Goal: Transaction & Acquisition: Download file/media

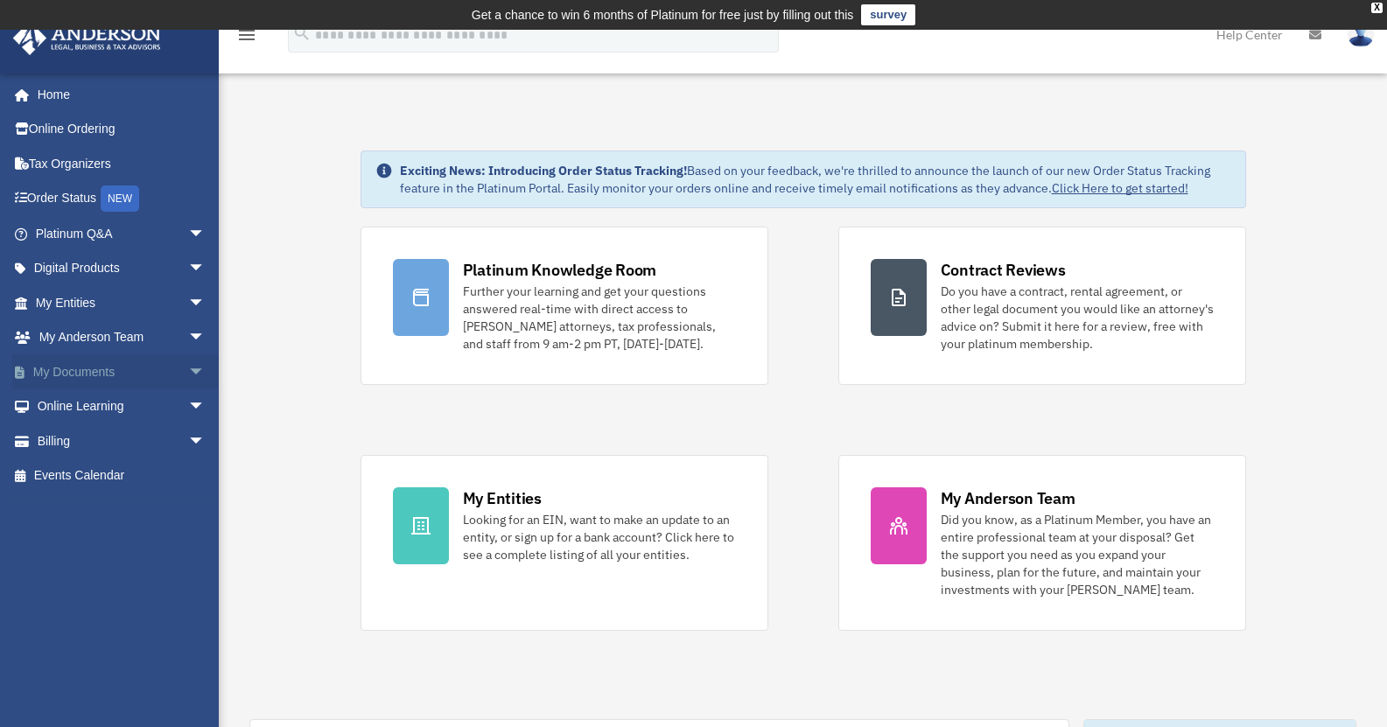
click at [188, 367] on span "arrow_drop_down" at bounding box center [205, 372] width 35 height 36
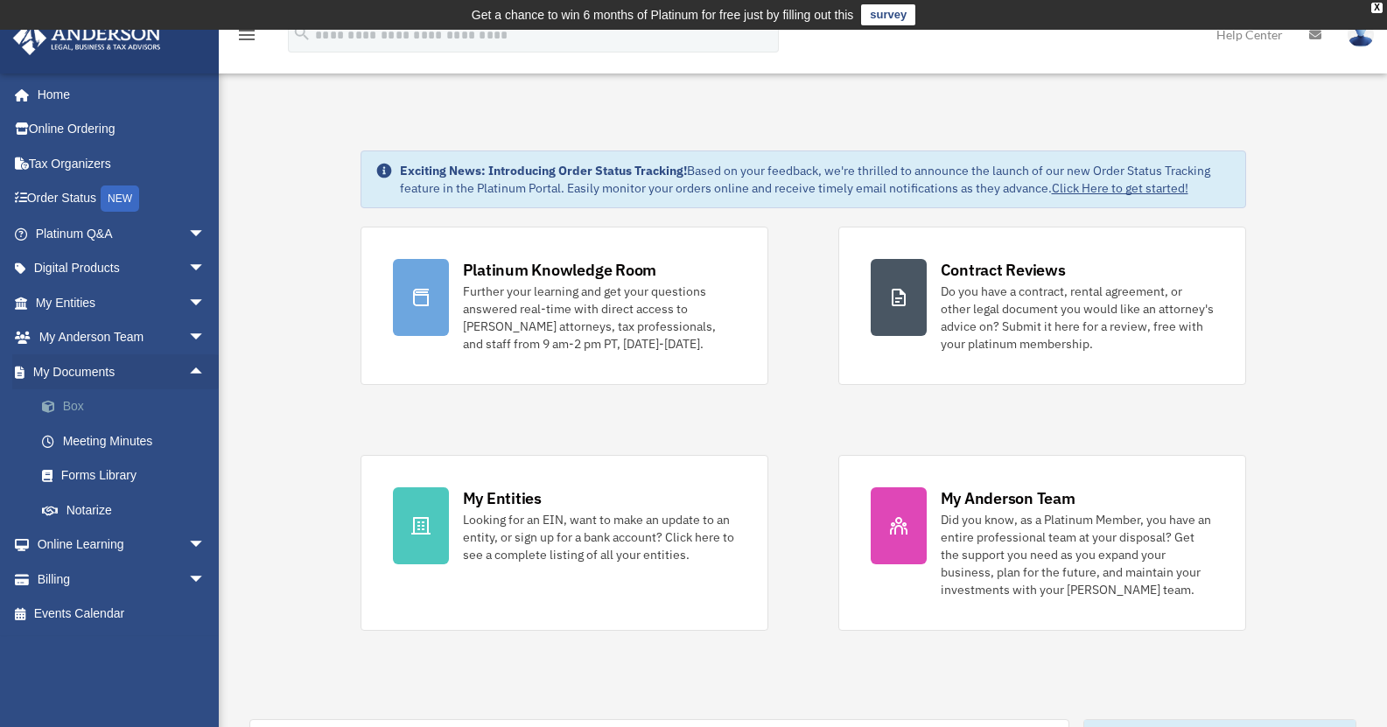
click at [100, 409] on link "Box" at bounding box center [128, 406] width 207 height 35
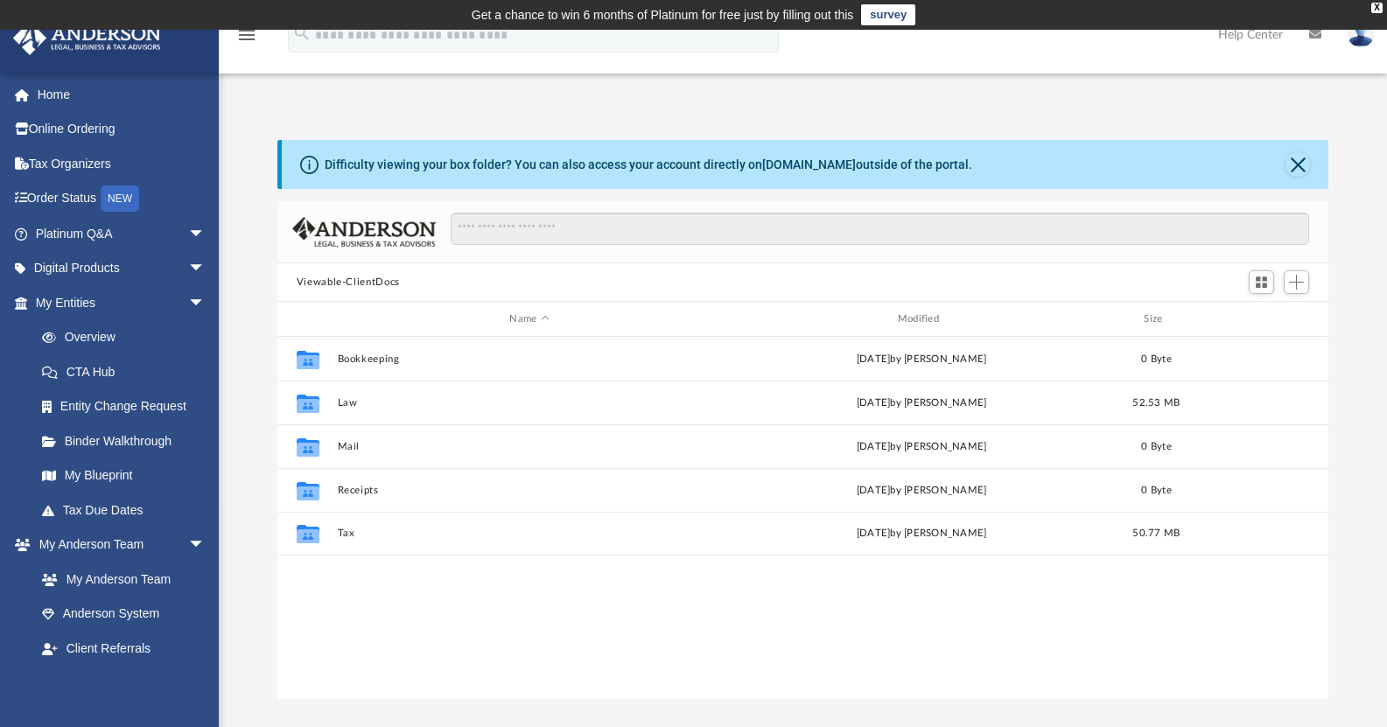
scroll to position [384, 1038]
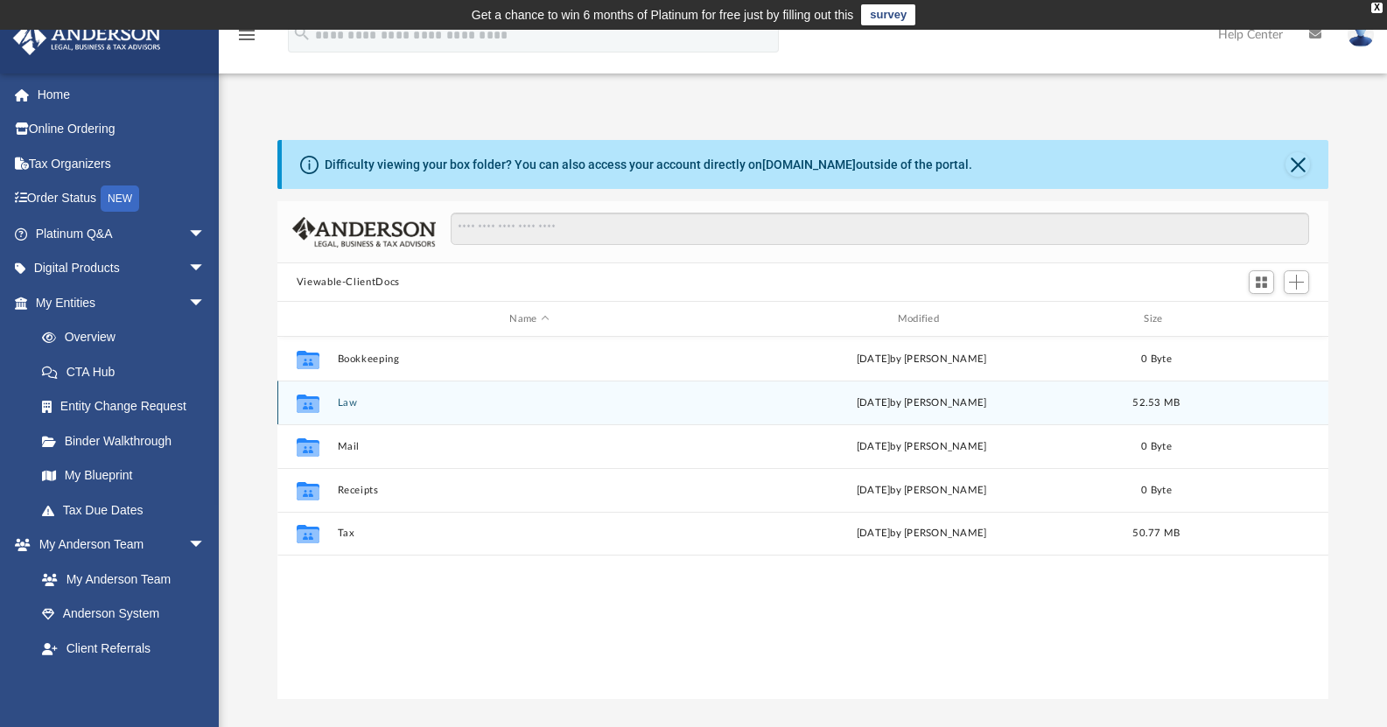
click at [359, 405] on button "Law" at bounding box center [529, 402] width 384 height 11
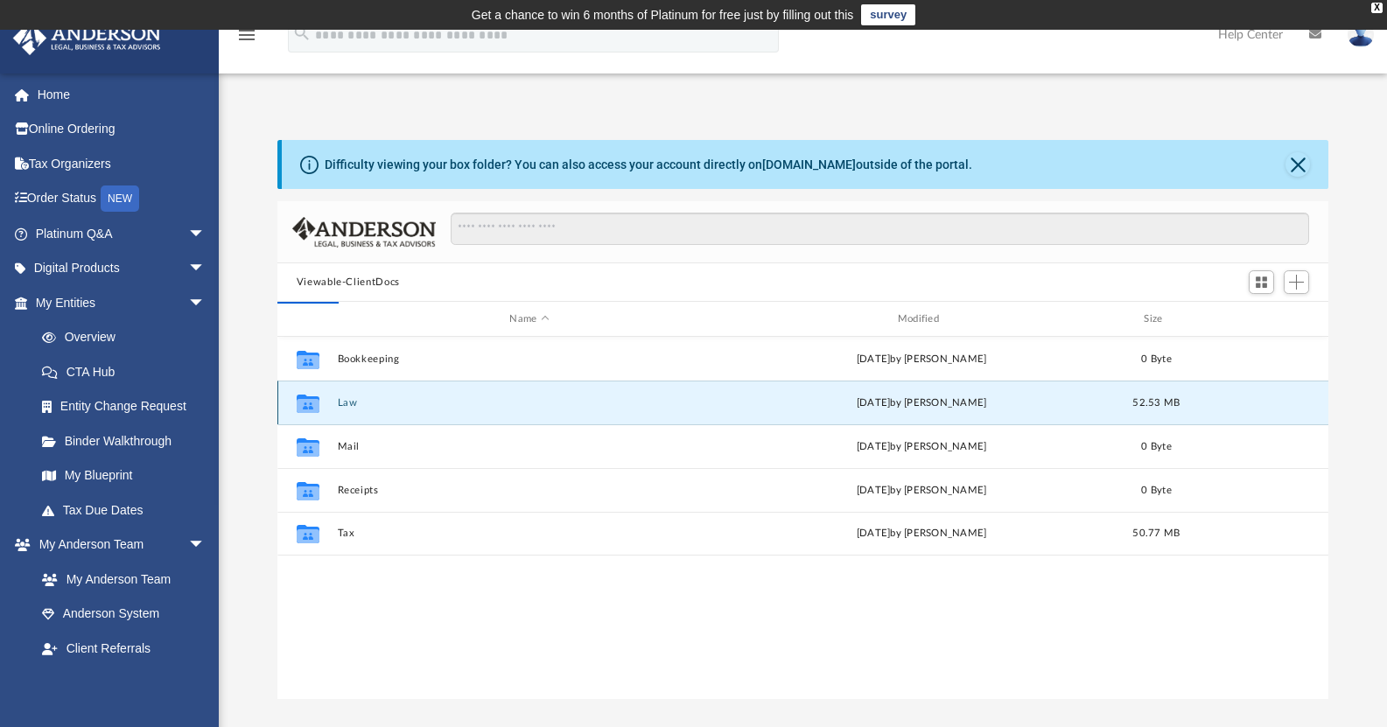
click at [302, 402] on icon "grid" at bounding box center [308, 405] width 23 height 14
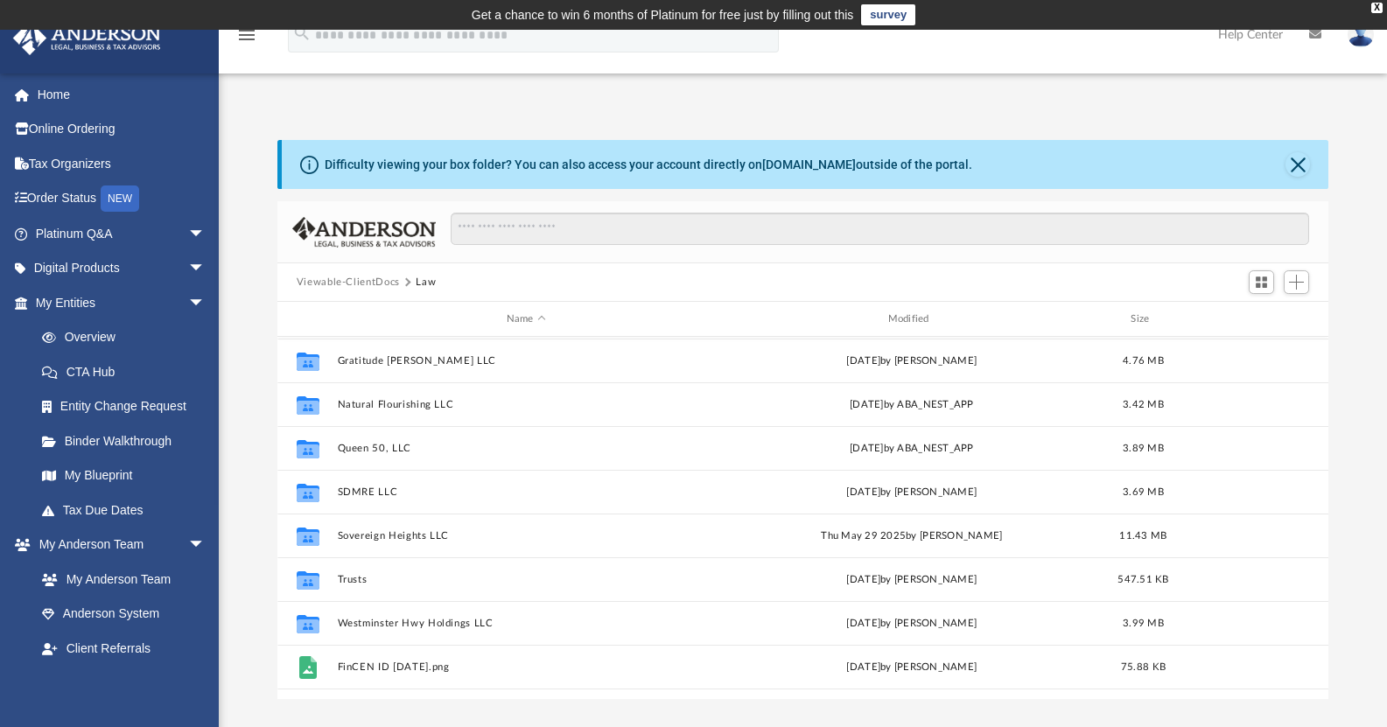
scroll to position [130, 0]
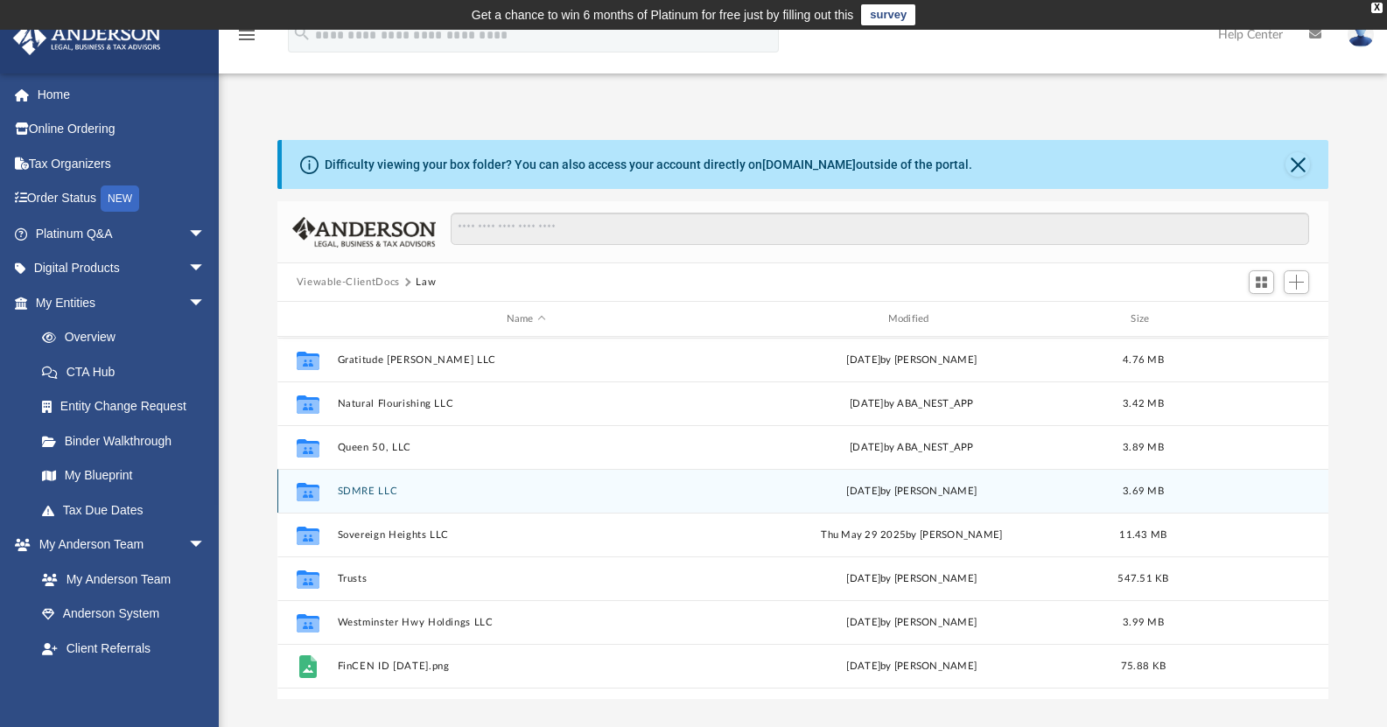
click at [312, 493] on icon "grid" at bounding box center [308, 494] width 23 height 14
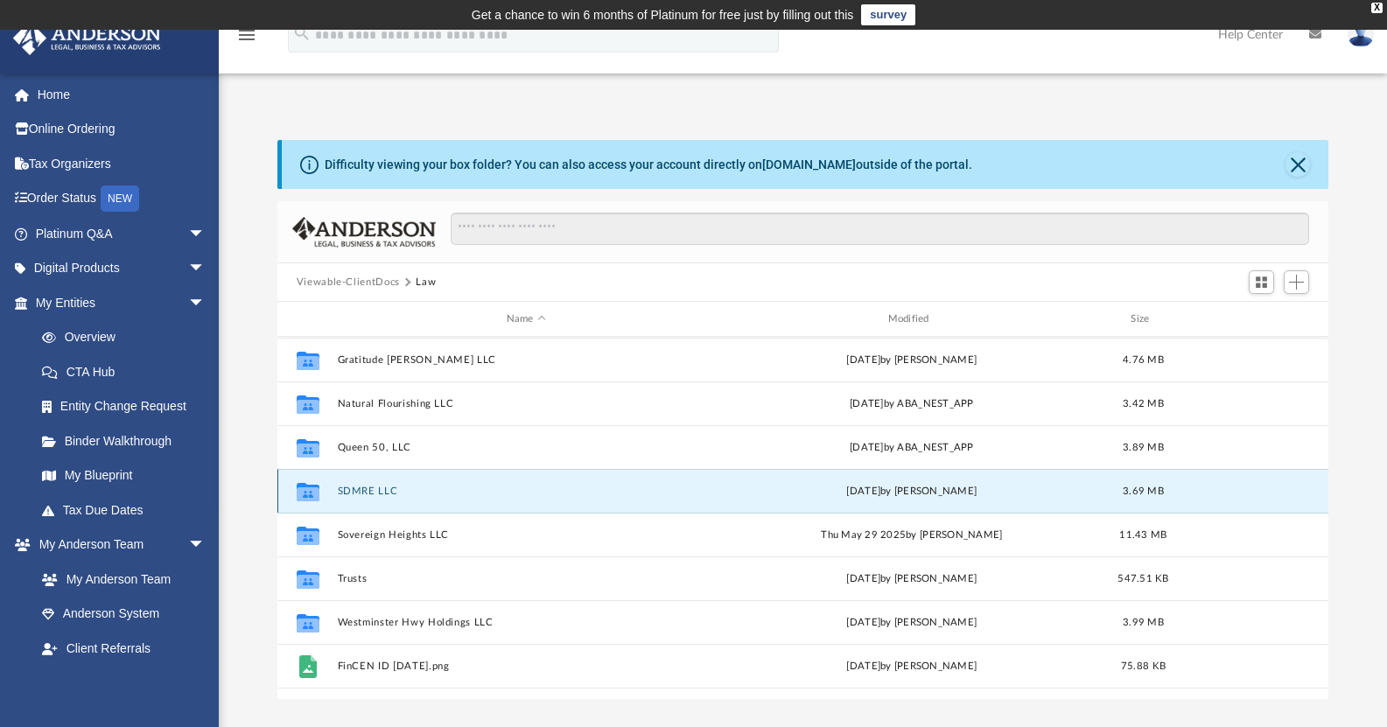
click at [312, 492] on icon "grid" at bounding box center [308, 494] width 23 height 14
click at [362, 482] on div "Collaborated Folder SDMRE LLC [DATE] by [PERSON_NAME] 3.69 MB" at bounding box center [803, 491] width 1052 height 44
click at [392, 487] on button "SDMRE LLC" at bounding box center [526, 491] width 378 height 11
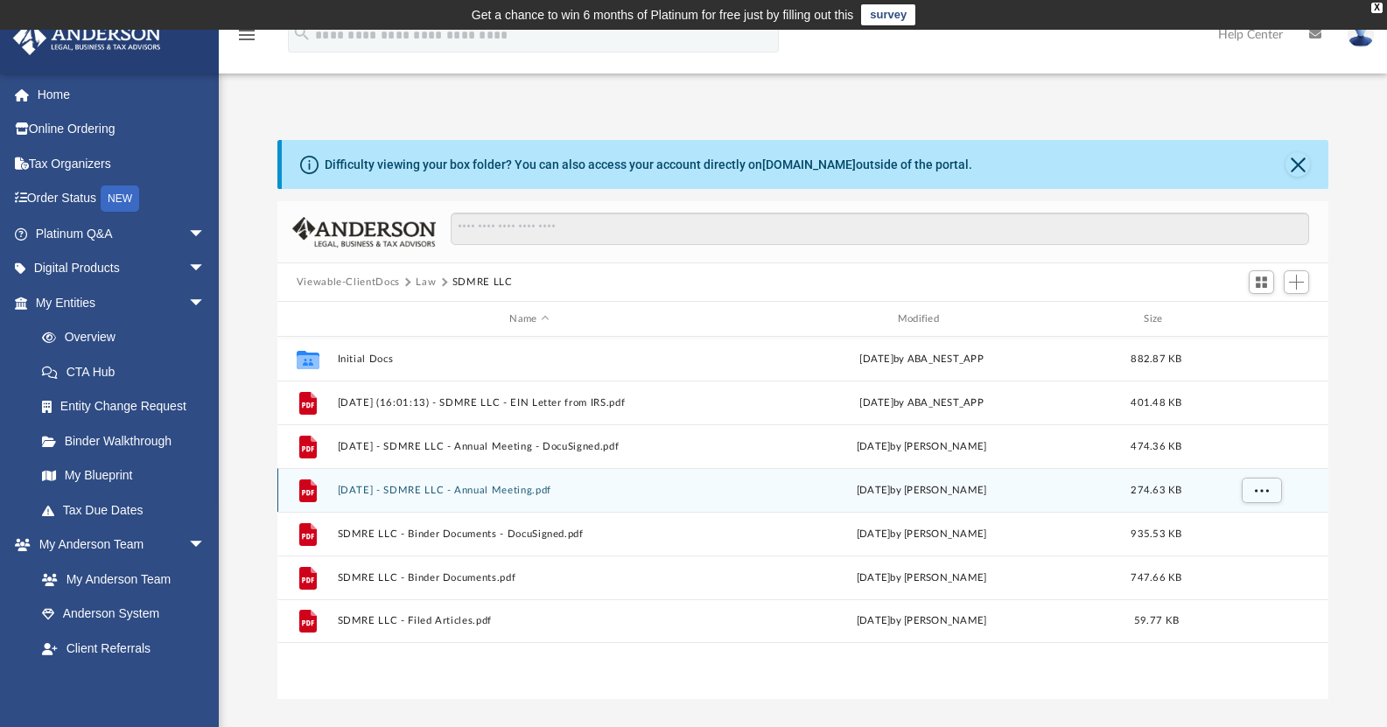
scroll to position [0, 0]
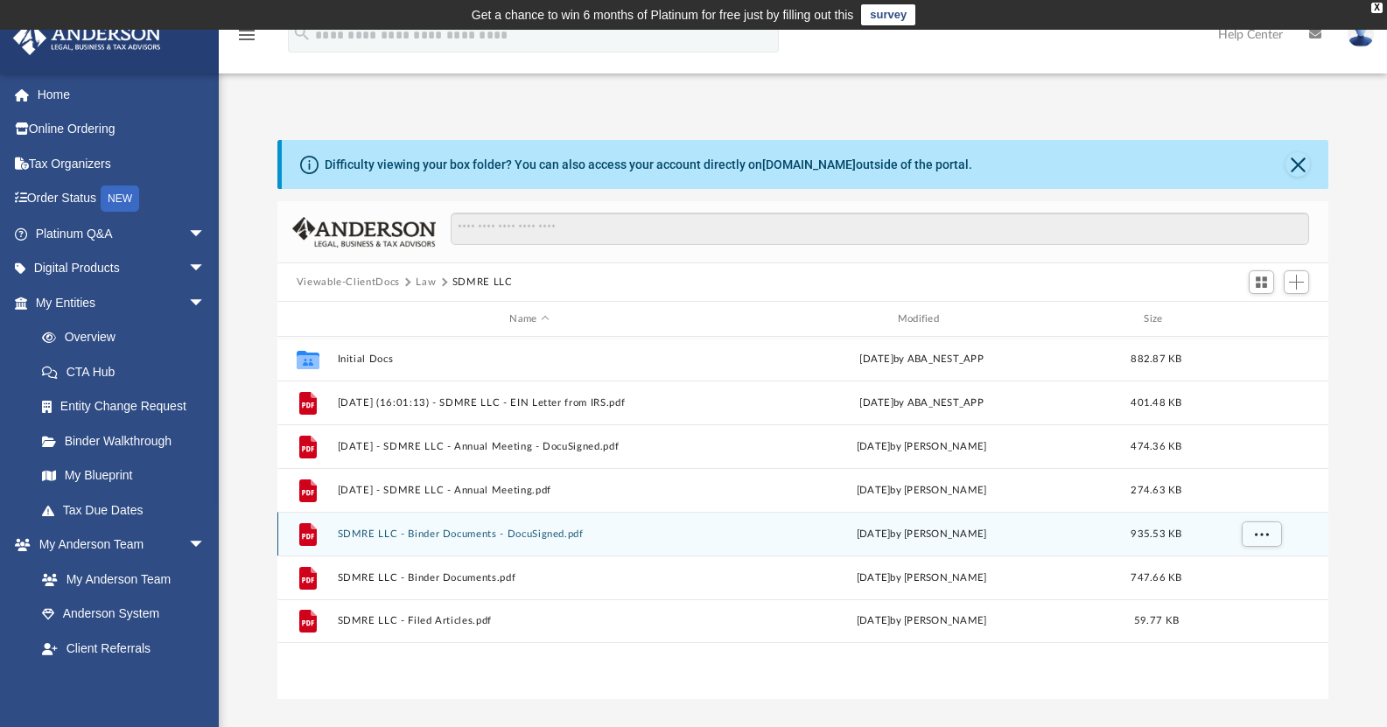
click at [352, 532] on button "SDMRE LLC - Binder Documents - DocuSigned.pdf" at bounding box center [529, 534] width 384 height 11
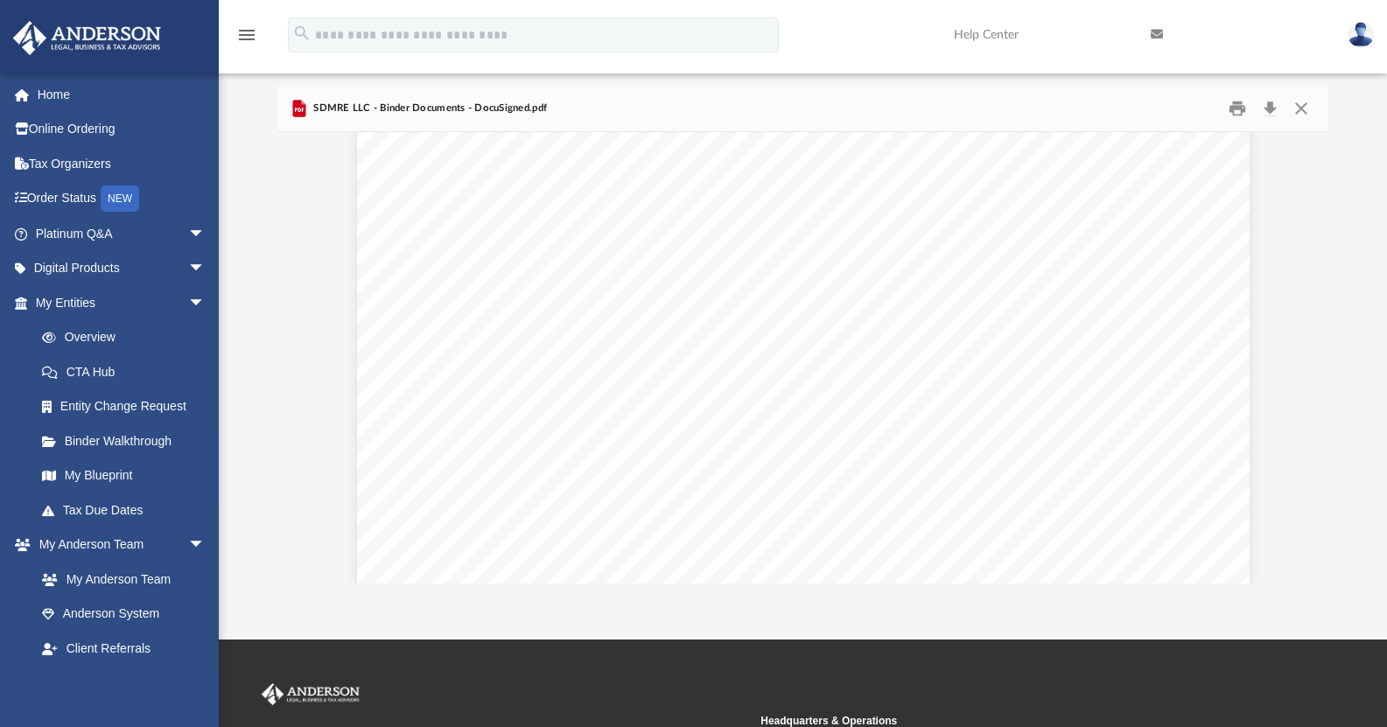
scroll to position [85006, 0]
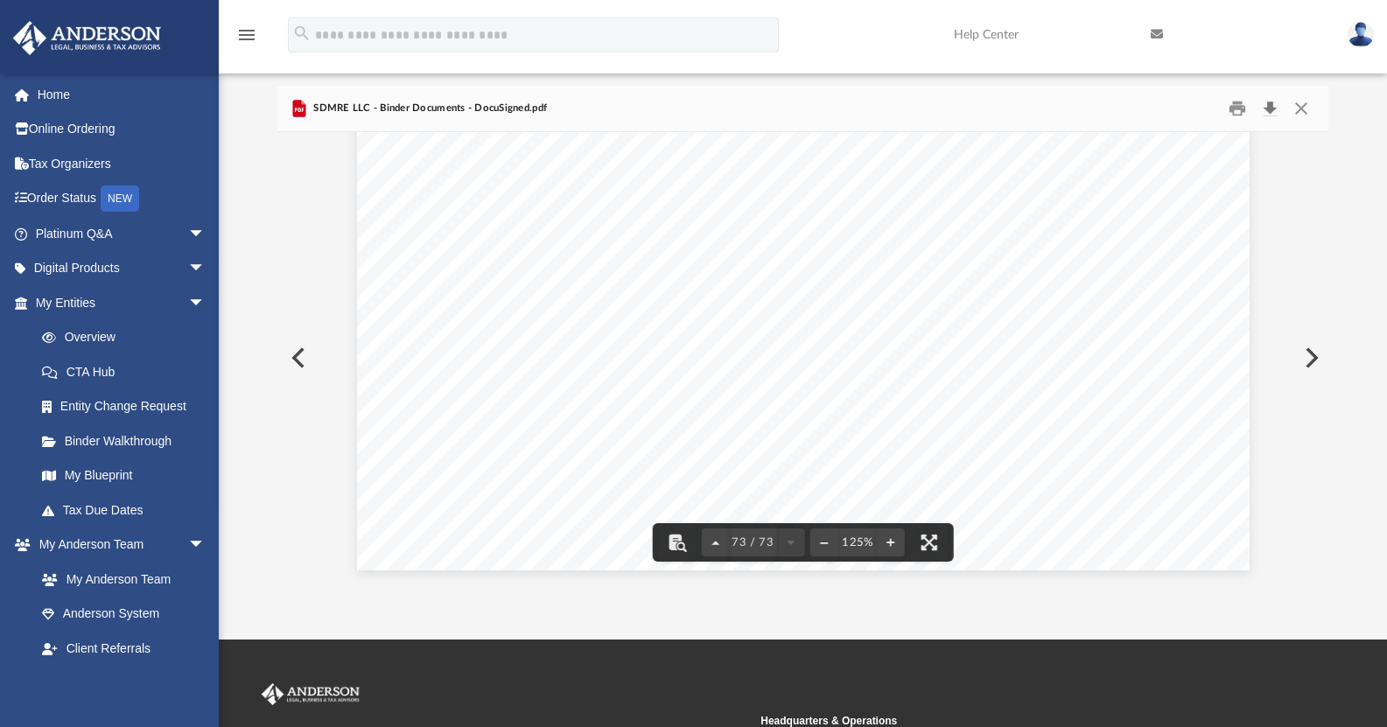
click at [1269, 108] on button "Download" at bounding box center [1270, 108] width 32 height 27
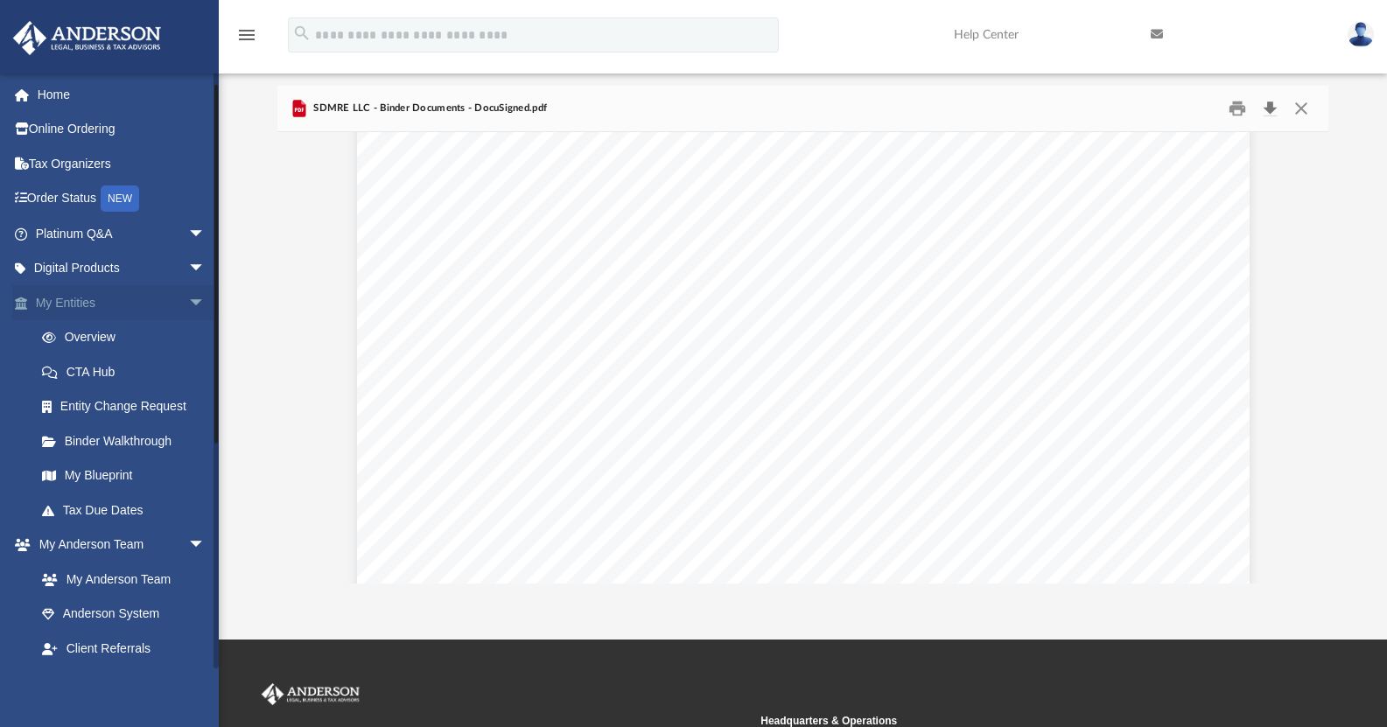
scroll to position [291, 0]
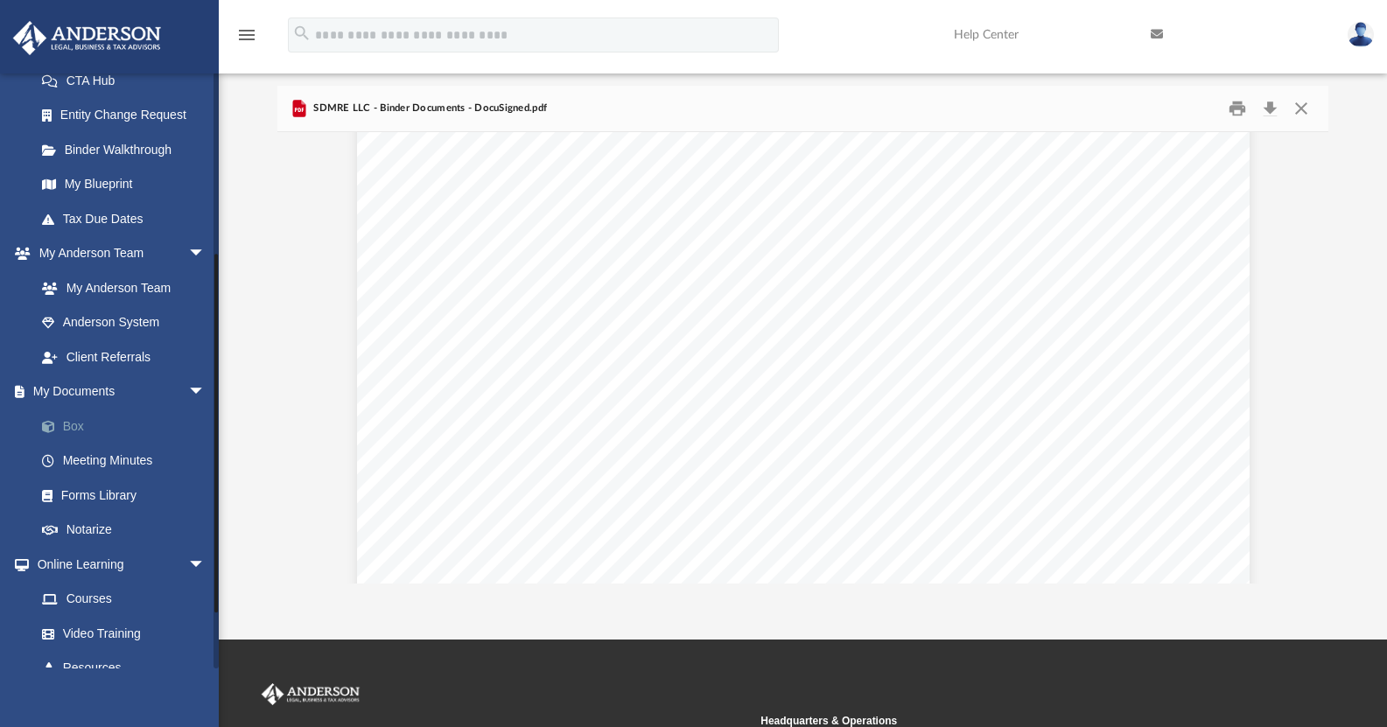
click at [81, 424] on link "Box" at bounding box center [128, 426] width 207 height 35
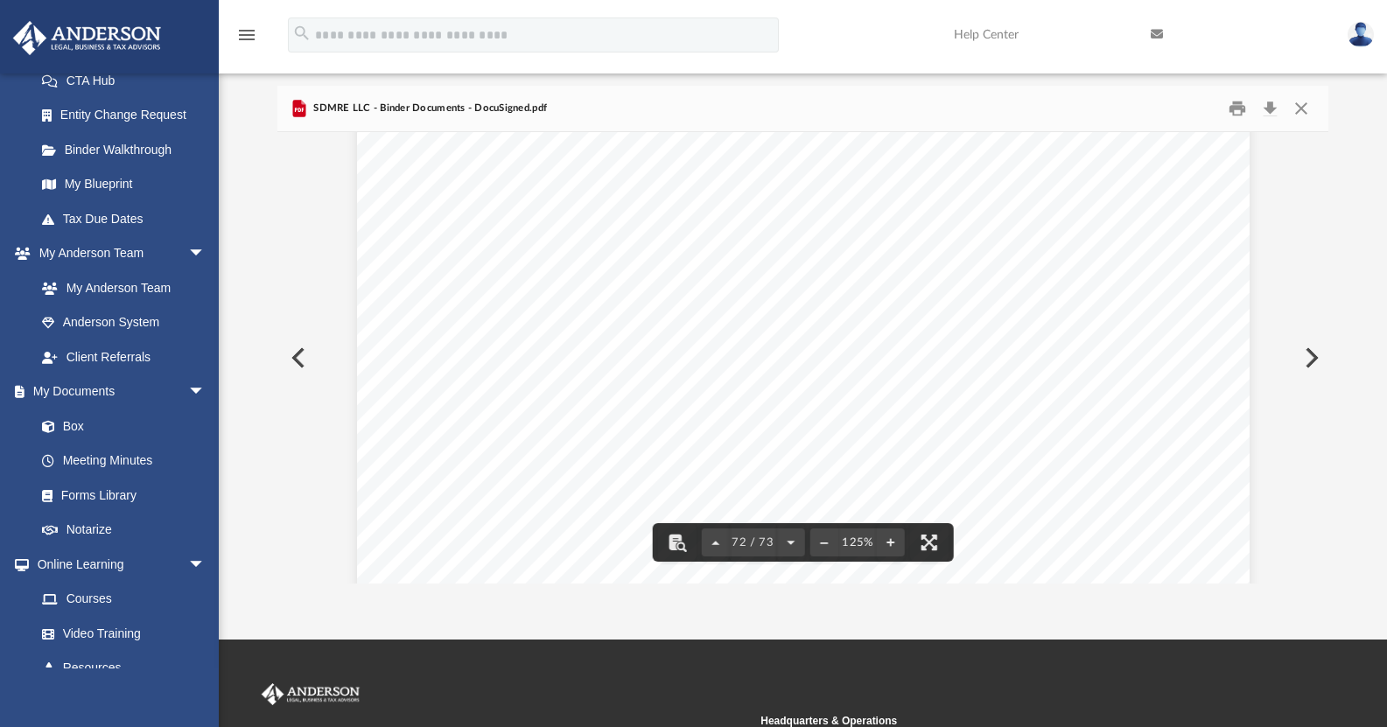
scroll to position [83548, 0]
click at [1306, 111] on button "Close" at bounding box center [1301, 108] width 32 height 27
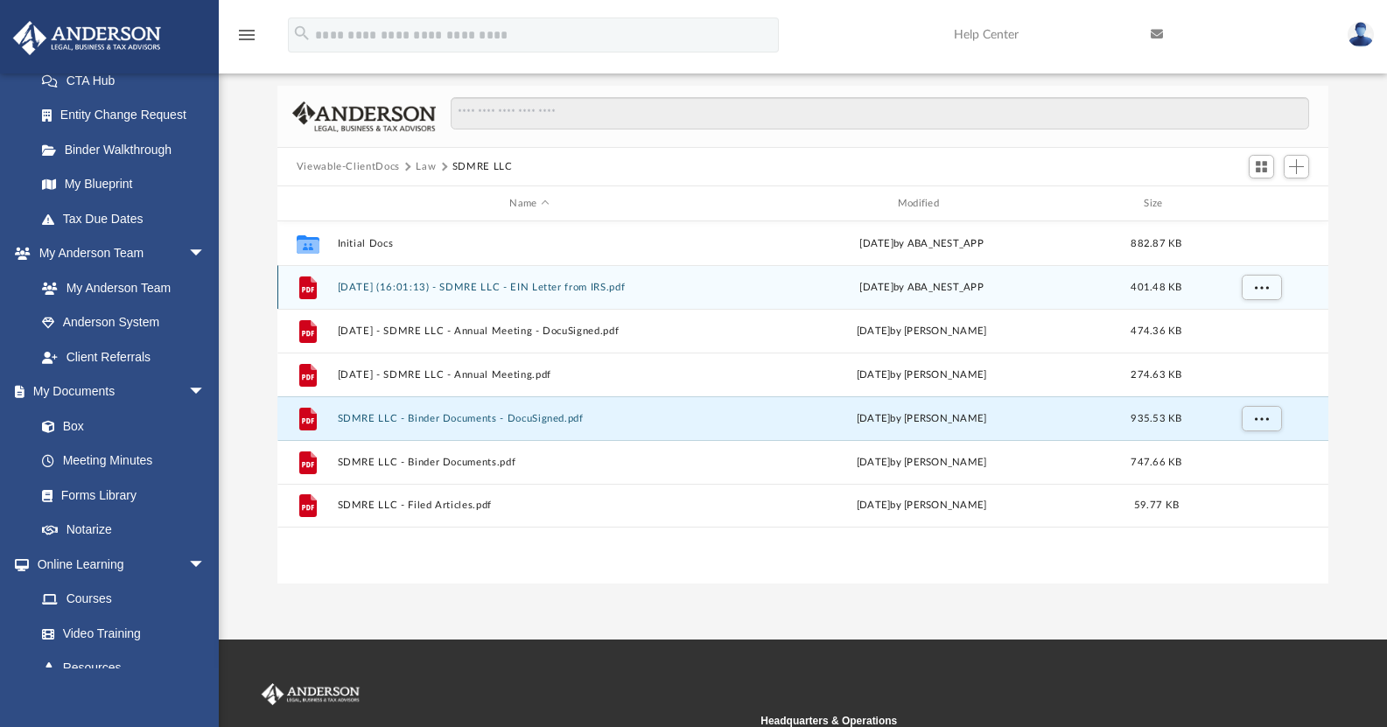
click at [456, 282] on button "[DATE] (16:01:13) - SDMRE LLC - EIN Letter from IRS.pdf" at bounding box center [529, 287] width 384 height 11
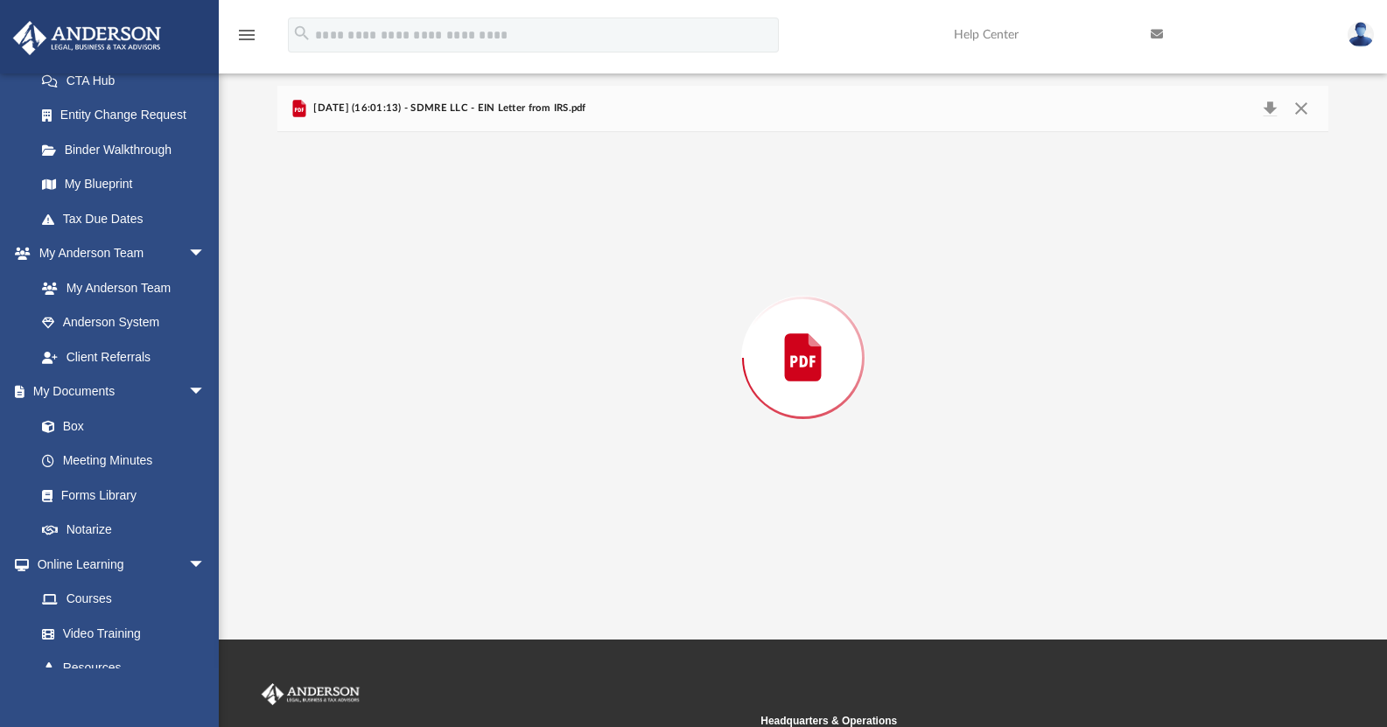
click at [456, 282] on div "Preview" at bounding box center [803, 358] width 1052 height 452
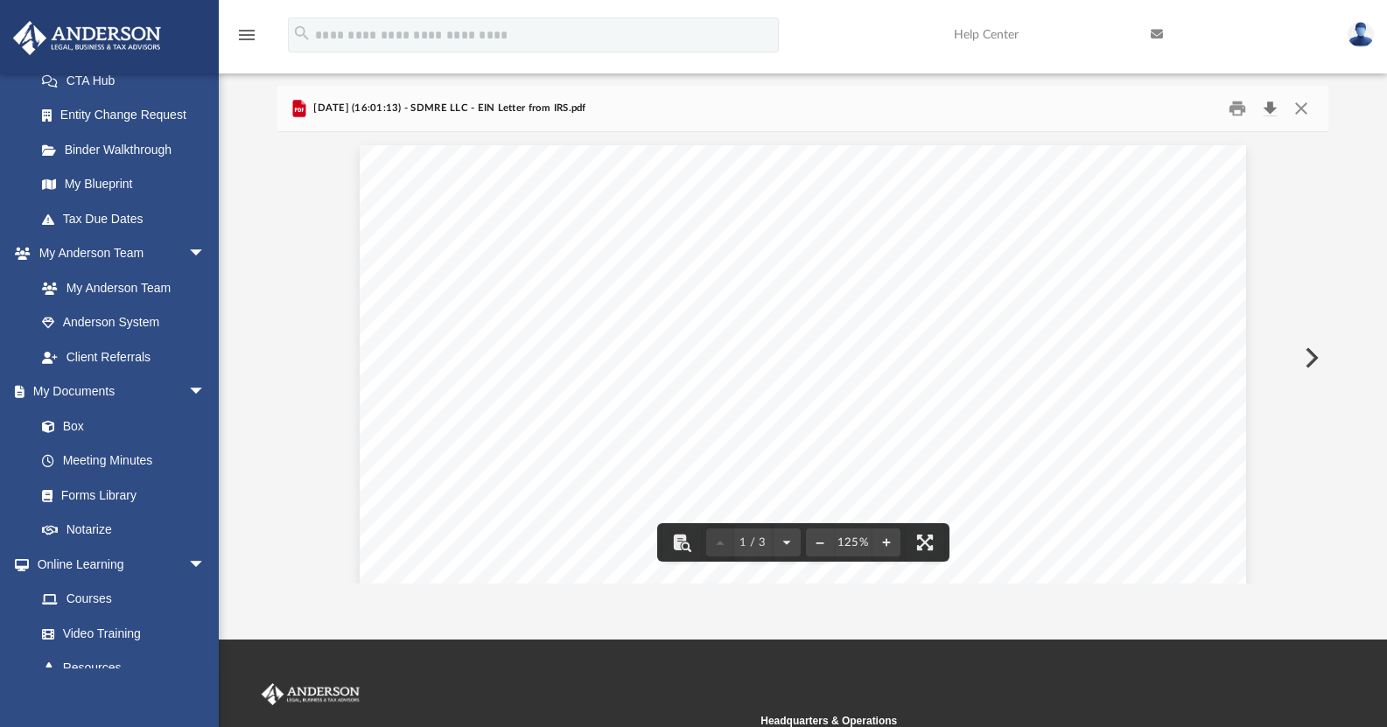
click at [1271, 112] on button "Download" at bounding box center [1270, 108] width 32 height 27
